Goal: Task Accomplishment & Management: Manage account settings

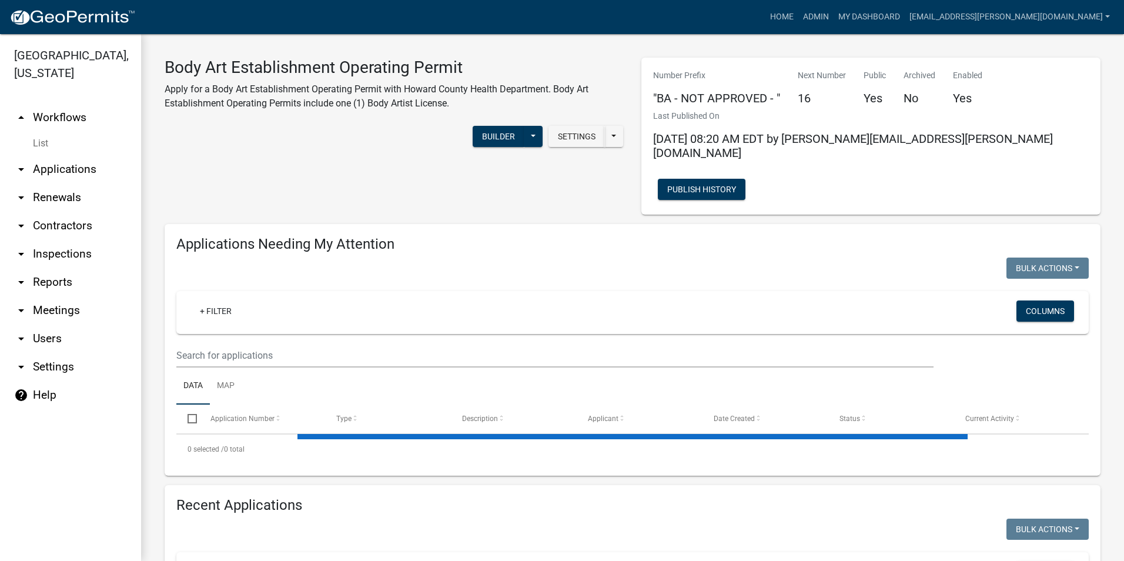
select select "3: 100"
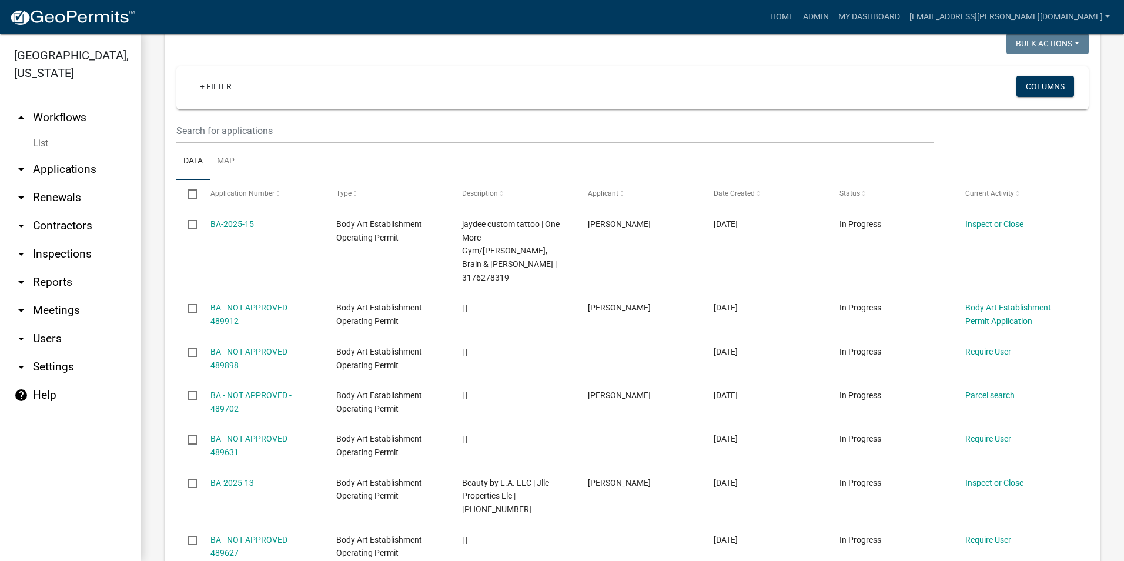
scroll to position [1234, 0]
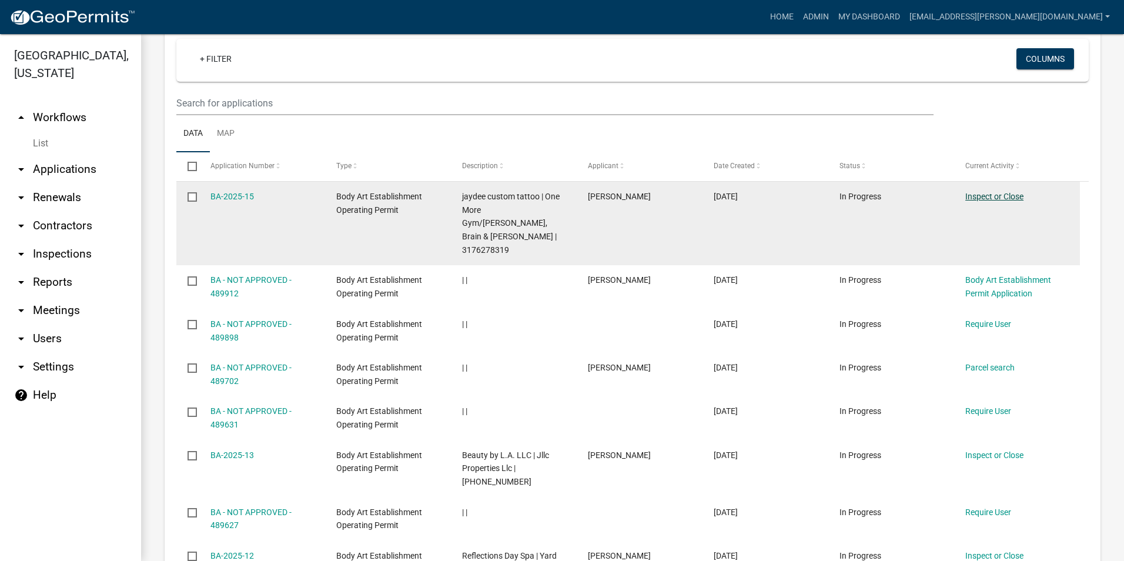
click at [977, 192] on link "Inspect or Close" at bounding box center [994, 196] width 58 height 9
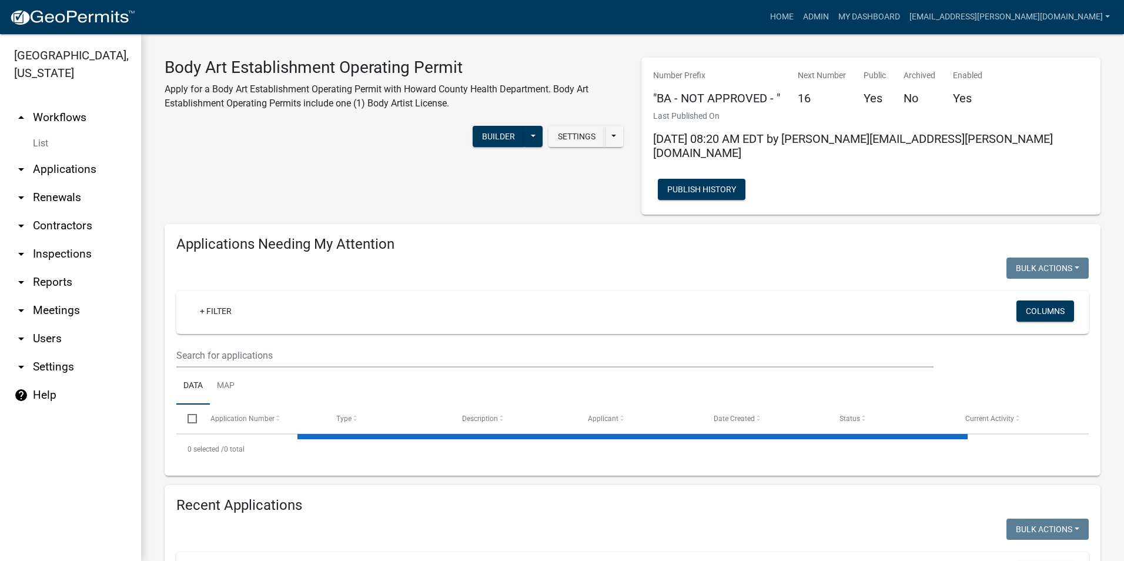
click at [63, 232] on link "arrow_drop_down Contractors" at bounding box center [70, 226] width 141 height 28
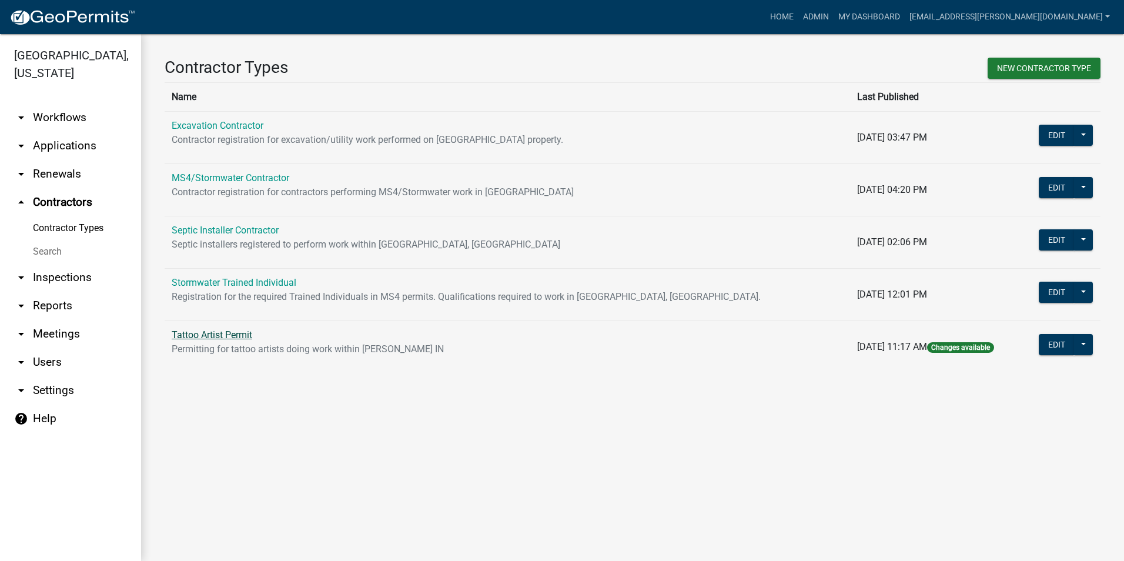
click at [246, 334] on link "Tattoo Artist Permit" at bounding box center [212, 334] width 81 height 11
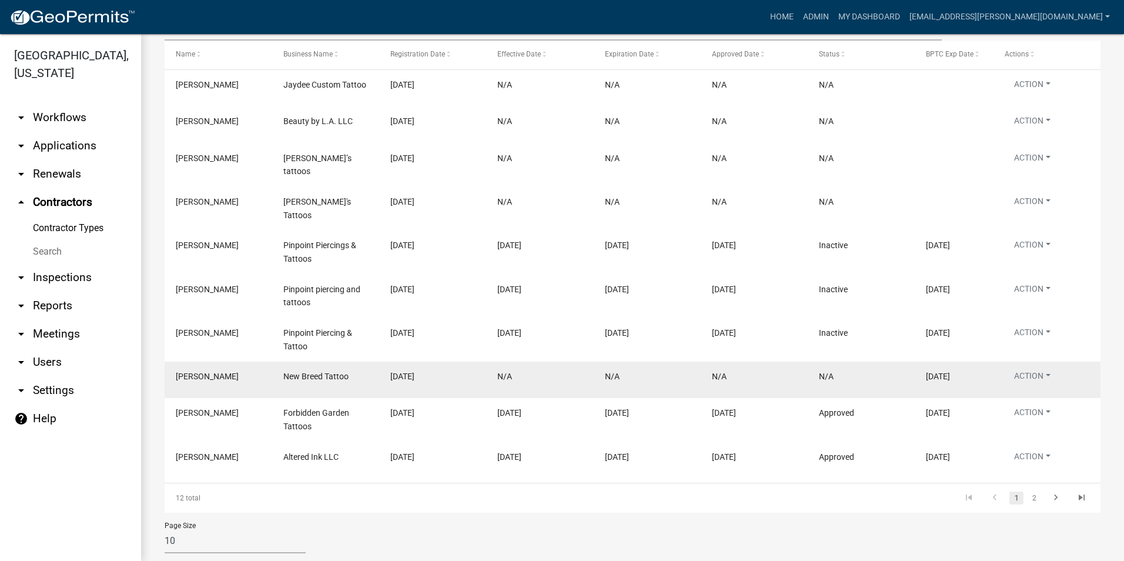
scroll to position [267, 0]
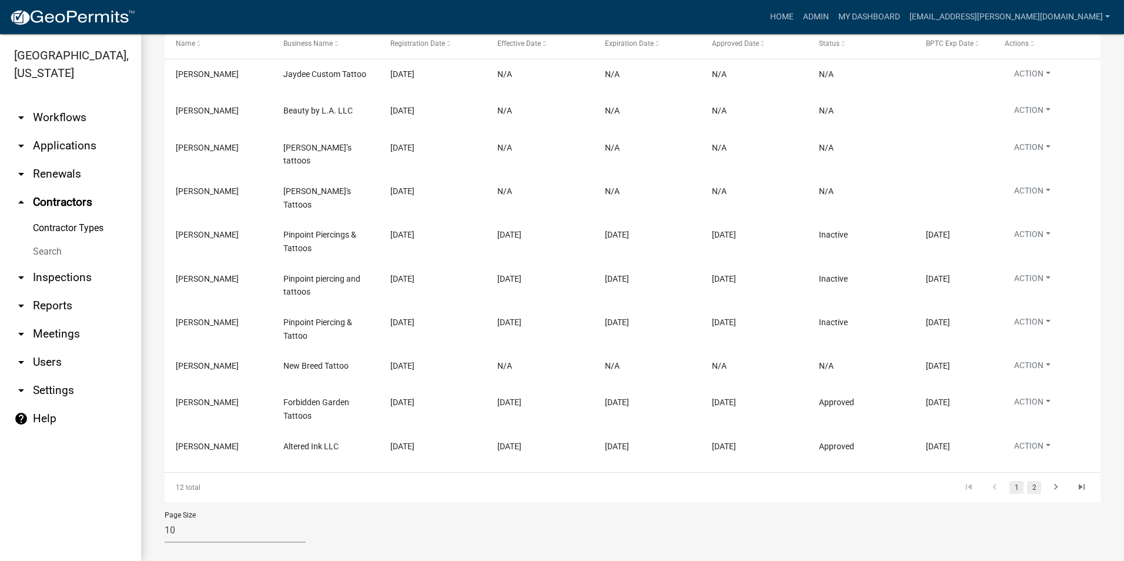
click at [1027, 481] on link "2" at bounding box center [1034, 487] width 14 height 13
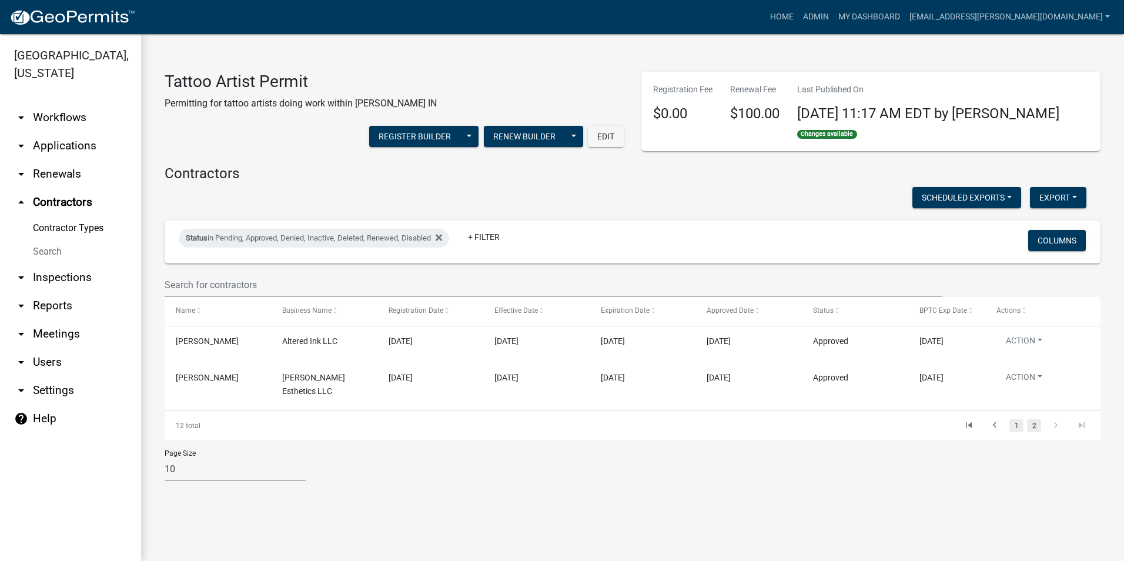
click at [1020, 425] on link "1" at bounding box center [1016, 425] width 14 height 13
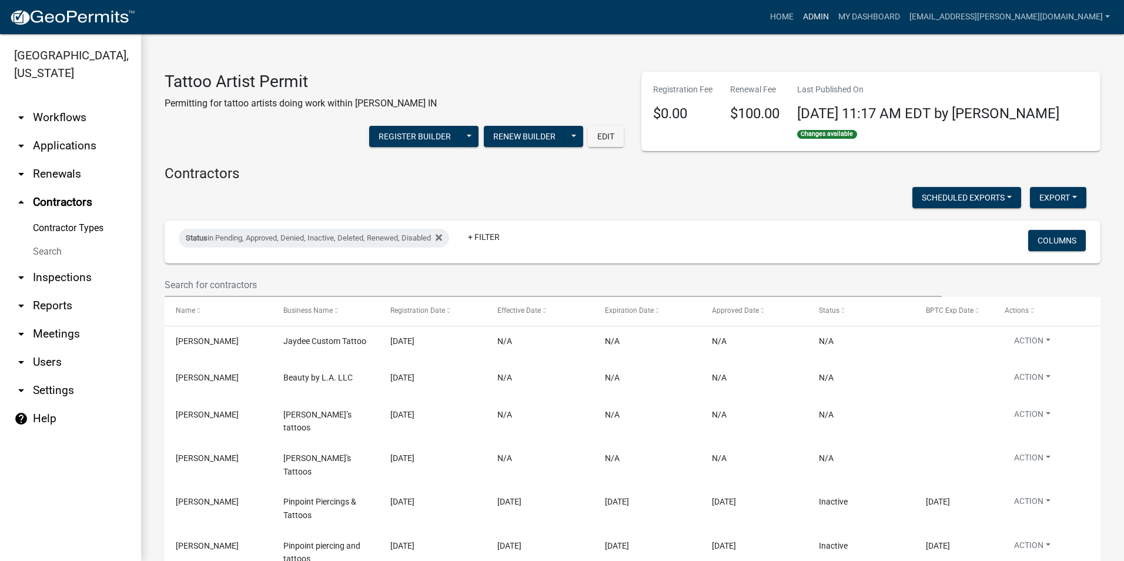
click at [833, 13] on link "Admin" at bounding box center [815, 17] width 35 height 22
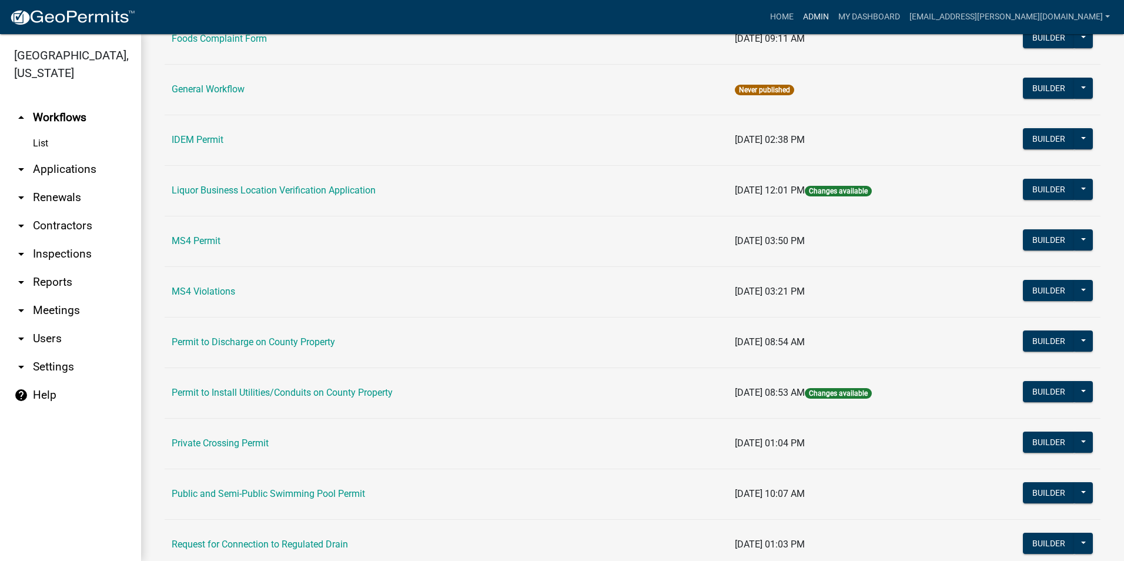
scroll to position [990, 0]
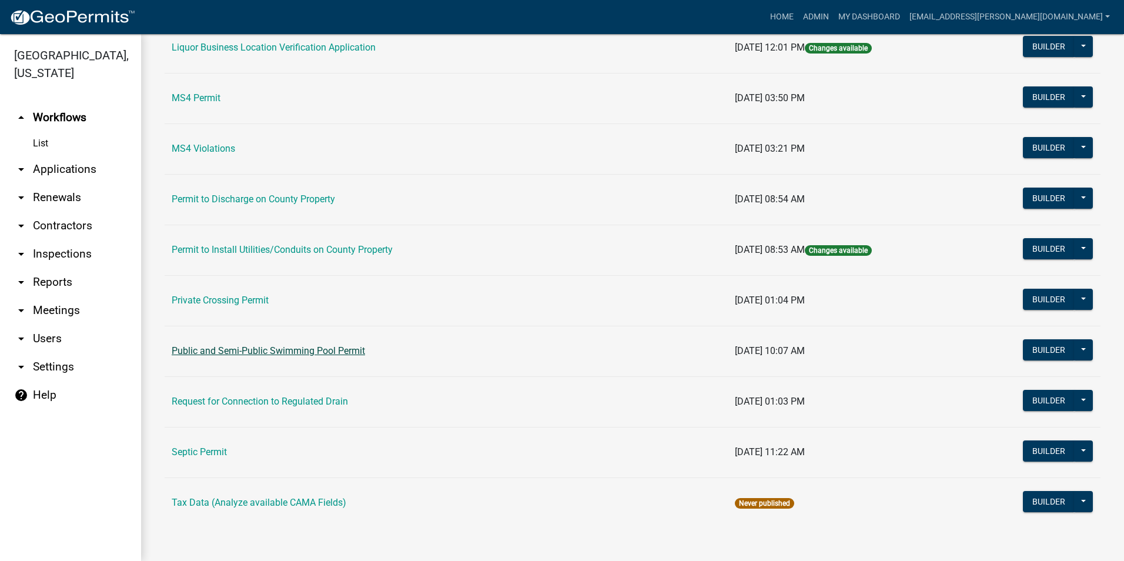
click at [276, 347] on link "Public and Semi-Public Swimming Pool Permit" at bounding box center [268, 350] width 193 height 11
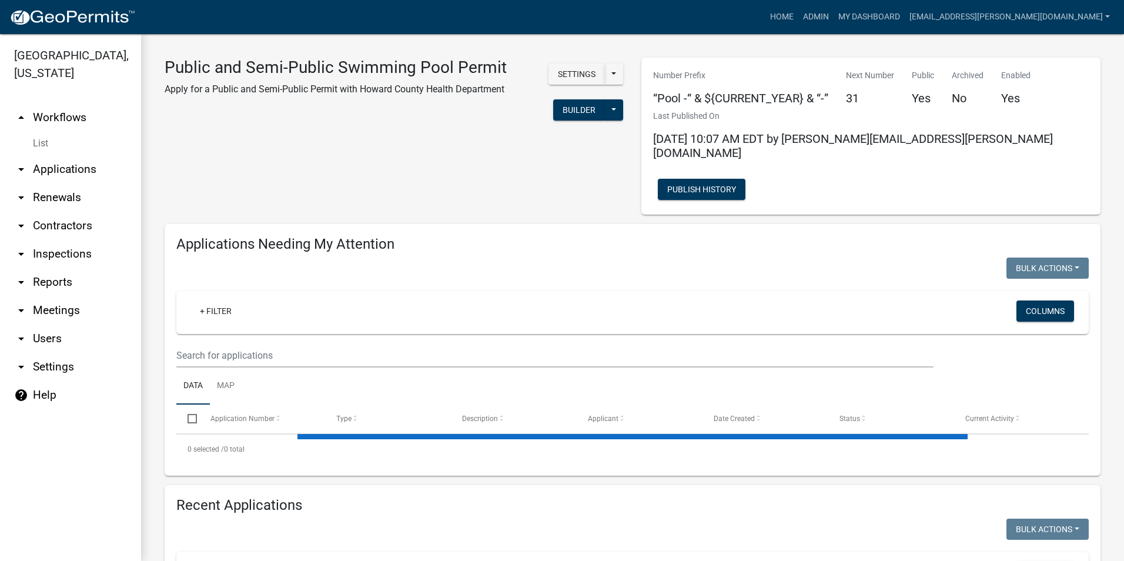
select select "3: 100"
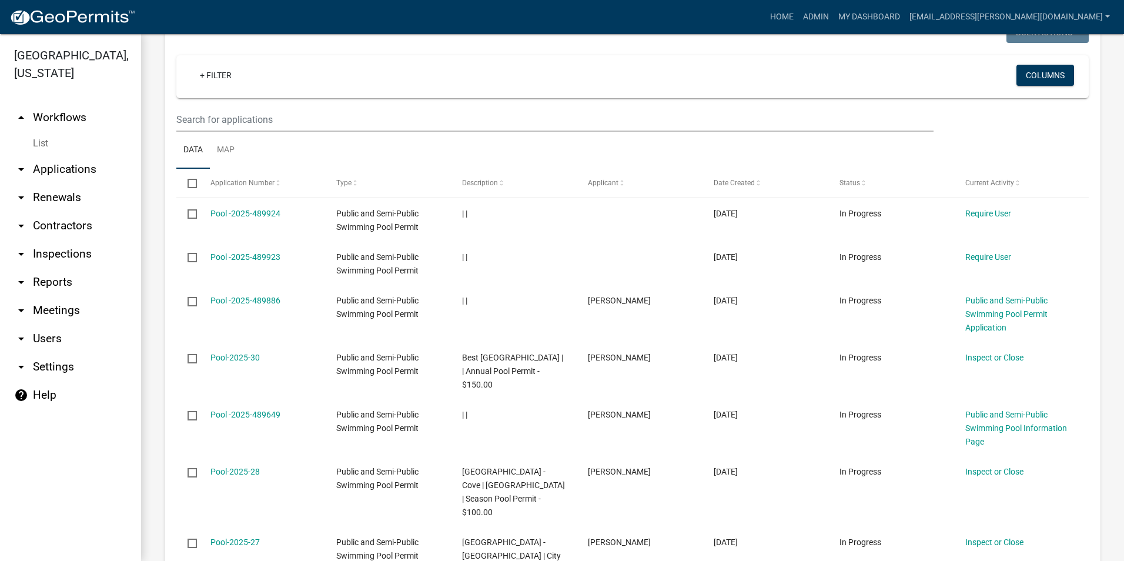
scroll to position [2057, 0]
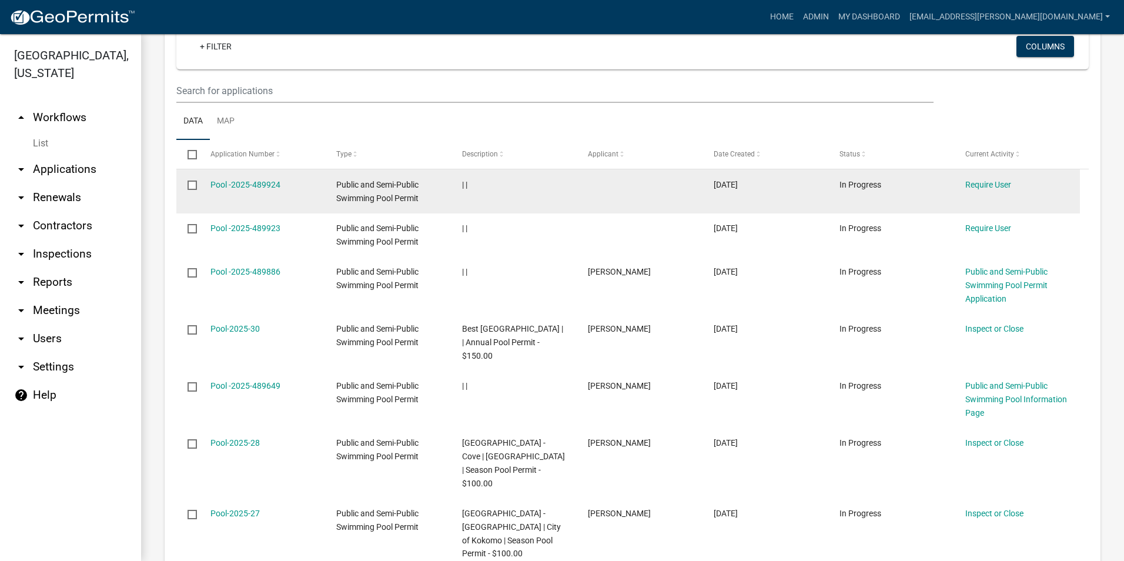
click at [838, 169] on datatable-body-cell "In Progress" at bounding box center [891, 190] width 126 height 43
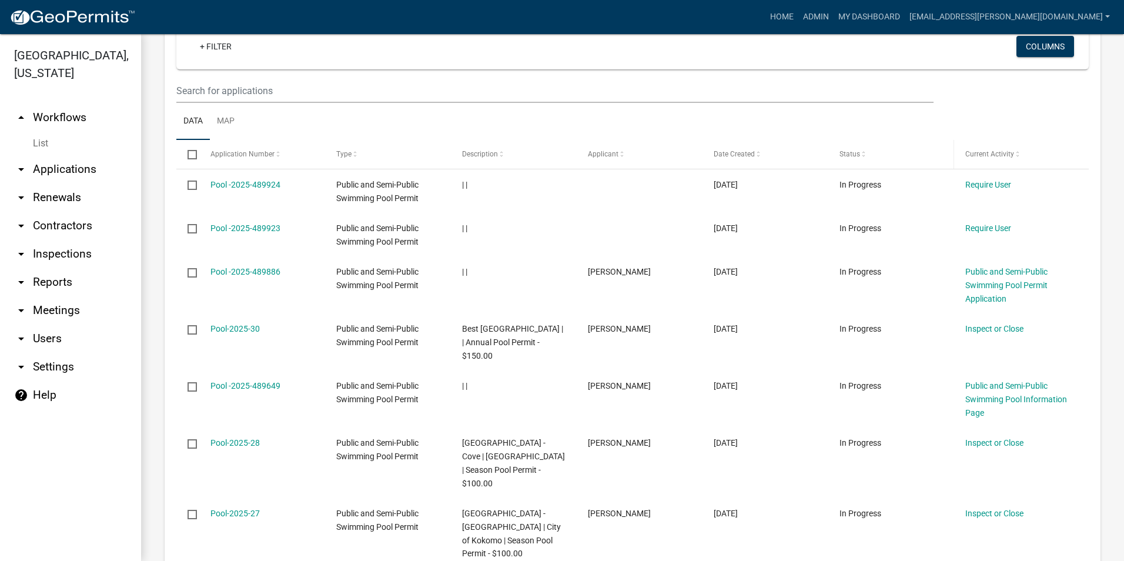
scroll to position [1998, 0]
